Goal: Task Accomplishment & Management: Manage account settings

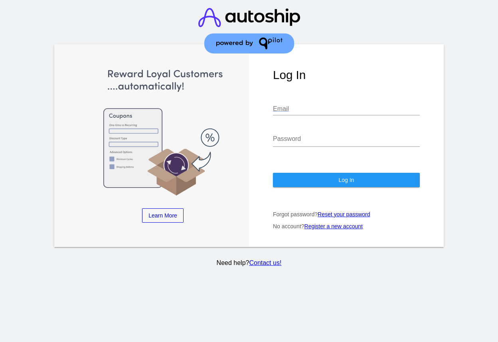
type input "[PERSON_NAME][EMAIL_ADDRESS][DOMAIN_NAME]"
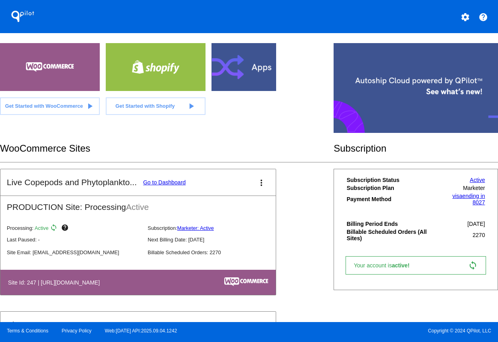
scroll to position [80, 0]
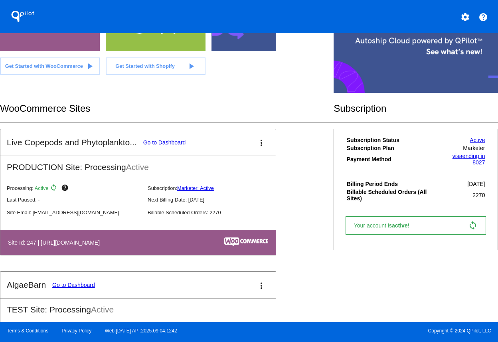
click at [116, 203] on p "Last Paused: -" at bounding box center [74, 200] width 134 height 6
click at [171, 146] on link "Go to Dashboard" at bounding box center [164, 142] width 43 height 6
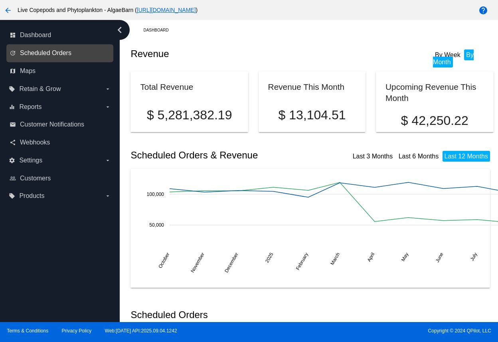
click at [47, 57] on span "Scheduled Orders" at bounding box center [45, 52] width 51 height 7
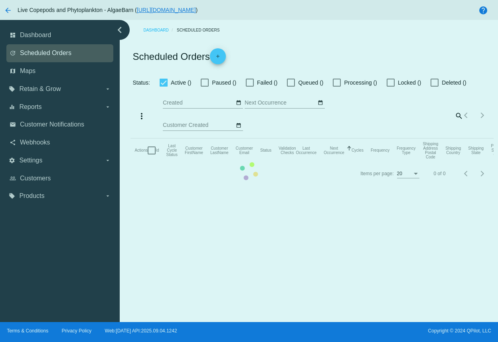
checkbox input "true"
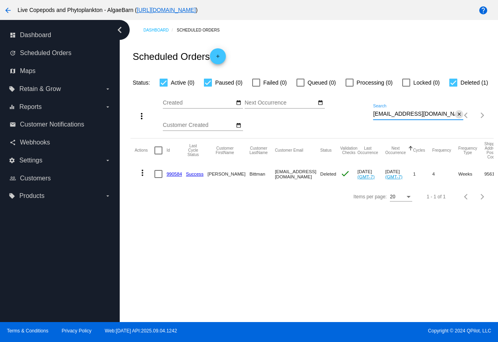
scroll to position [0, 19]
drag, startPoint x: 344, startPoint y: 138, endPoint x: 408, endPoint y: 137, distance: 64.2
click at [408, 137] on div "more_vert Sep Jan Feb Mar [DATE]" at bounding box center [311, 112] width 363 height 51
paste input "pervailancereef"
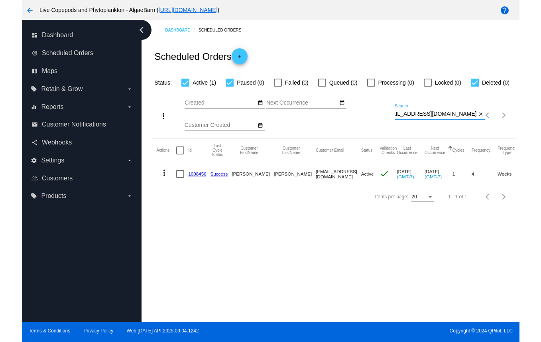
scroll to position [0, 0]
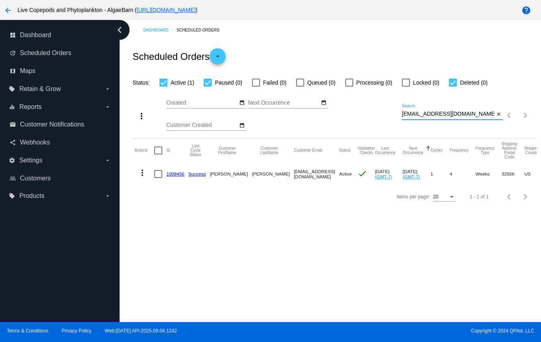
type input "[EMAIL_ADDRESS][DOMAIN_NAME]"
click at [162, 178] on div at bounding box center [158, 174] width 8 height 8
click at [158, 178] on input "checkbox" at bounding box center [158, 178] width 0 height 0
checkbox input "true"
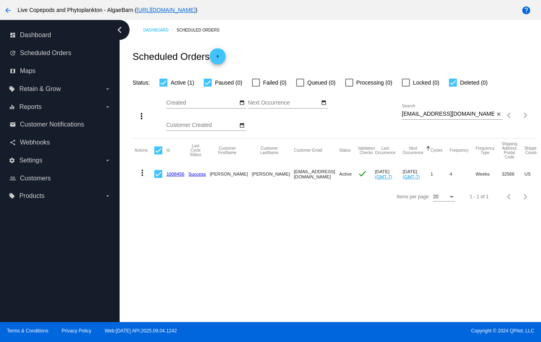
click at [147, 178] on mat-icon "more_vert" at bounding box center [143, 173] width 10 height 10
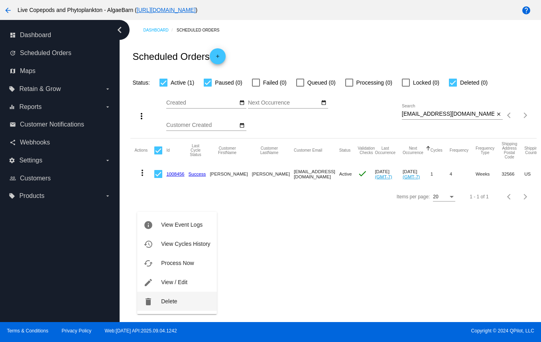
click at [170, 301] on span "Delete" at bounding box center [169, 301] width 16 height 6
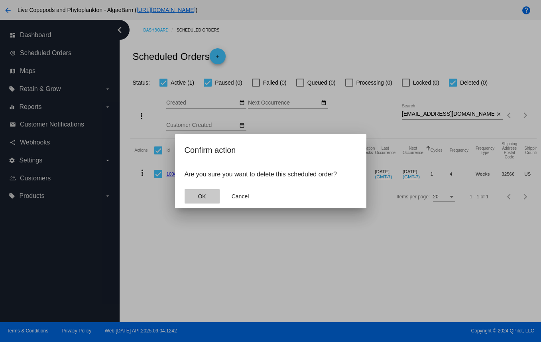
click at [204, 199] on span "OK" at bounding box center [202, 196] width 8 height 6
